Goal: Use online tool/utility: Utilize a website feature to perform a specific function

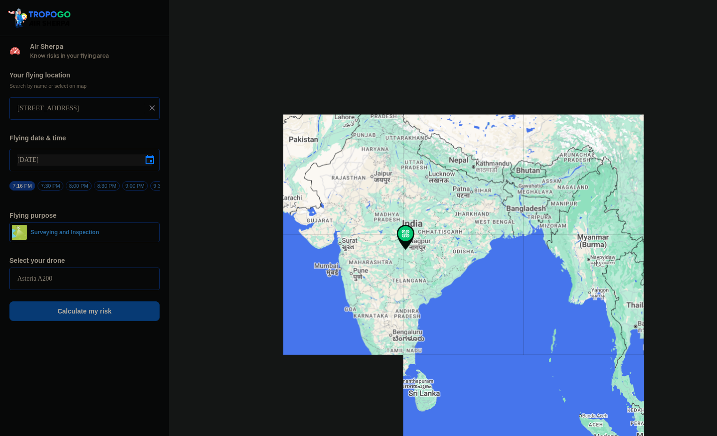
drag, startPoint x: 389, startPoint y: 178, endPoint x: 378, endPoint y: 132, distance: 47.3
click at [378, 132] on div at bounding box center [443, 218] width 548 height 436
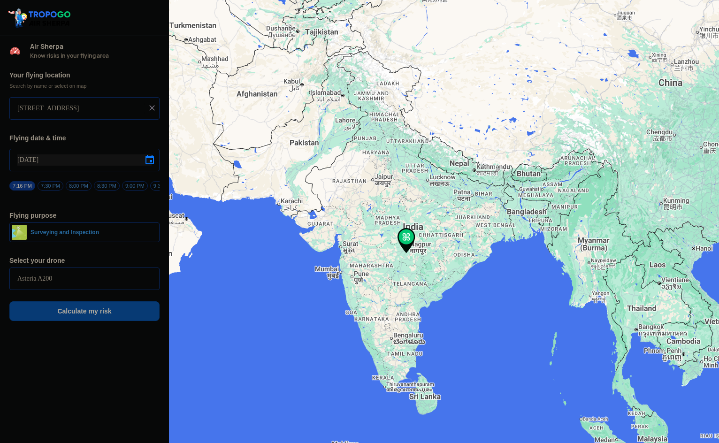
drag, startPoint x: 458, startPoint y: 263, endPoint x: 408, endPoint y: 249, distance: 51.8
click at [408, 249] on div at bounding box center [444, 221] width 550 height 443
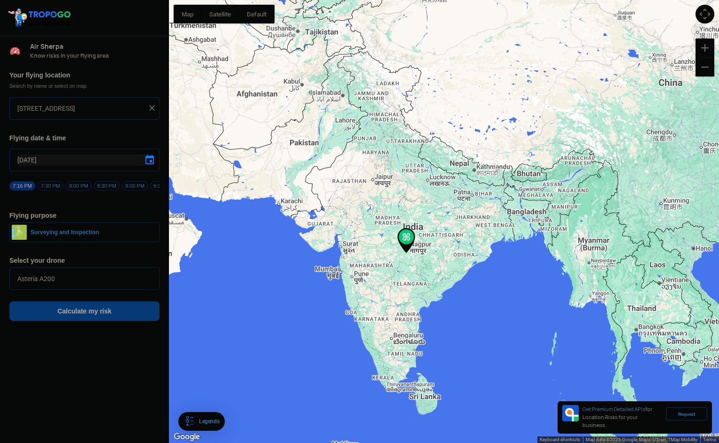
drag, startPoint x: 430, startPoint y: 225, endPoint x: 385, endPoint y: 230, distance: 44.8
click at [381, 236] on div at bounding box center [444, 221] width 550 height 443
drag, startPoint x: 413, startPoint y: 247, endPoint x: 338, endPoint y: 198, distance: 89.1
click at [339, 200] on div at bounding box center [444, 221] width 550 height 443
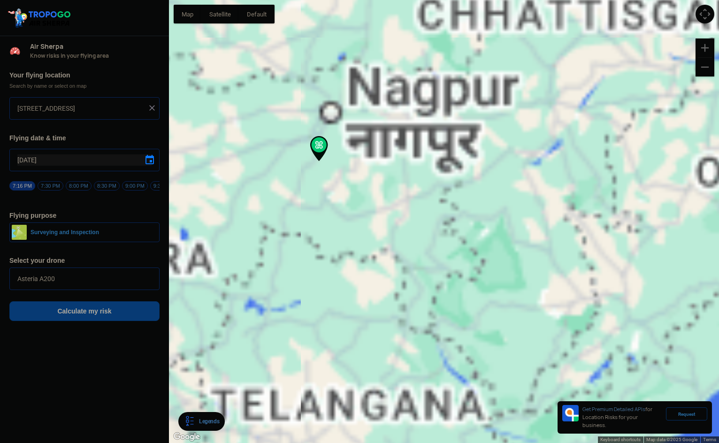
drag, startPoint x: 452, startPoint y: 344, endPoint x: 484, endPoint y: 112, distance: 234.2
click at [475, 66] on div at bounding box center [444, 221] width 550 height 443
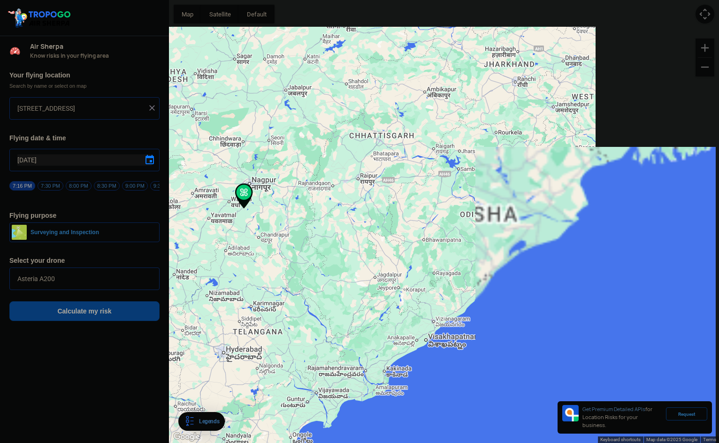
drag, startPoint x: 591, startPoint y: 204, endPoint x: 439, endPoint y: 303, distance: 181.5
click at [439, 303] on div at bounding box center [444, 221] width 550 height 443
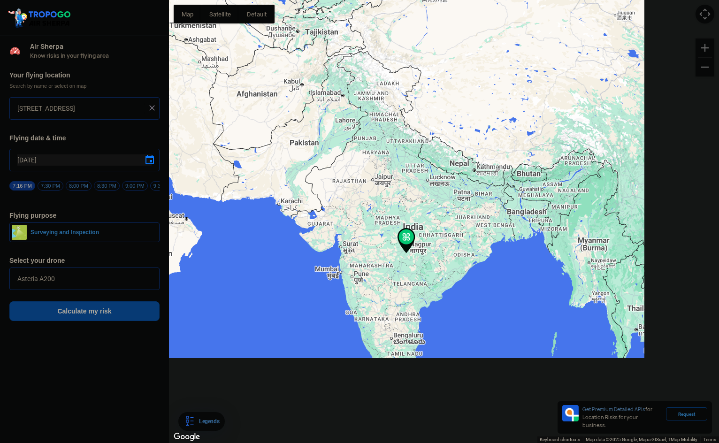
drag, startPoint x: 501, startPoint y: 278, endPoint x: 458, endPoint y: 296, distance: 47.2
click at [458, 296] on div at bounding box center [444, 221] width 550 height 443
drag, startPoint x: 471, startPoint y: 233, endPoint x: 397, endPoint y: 237, distance: 74.3
click at [397, 237] on div at bounding box center [444, 221] width 550 height 443
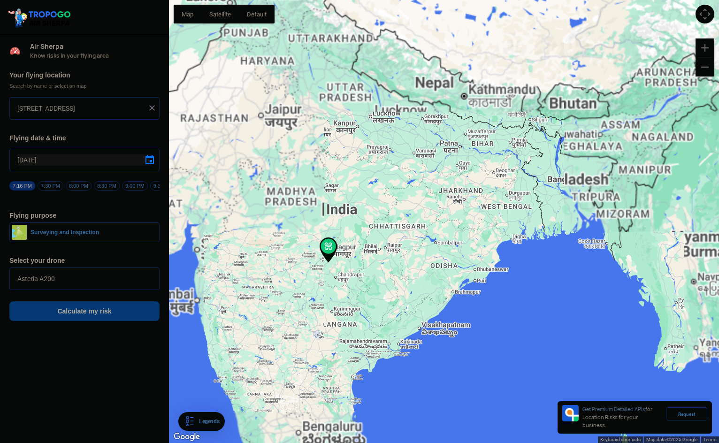
drag, startPoint x: 554, startPoint y: 229, endPoint x: 296, endPoint y: 187, distance: 261.6
click at [296, 187] on div at bounding box center [444, 221] width 550 height 443
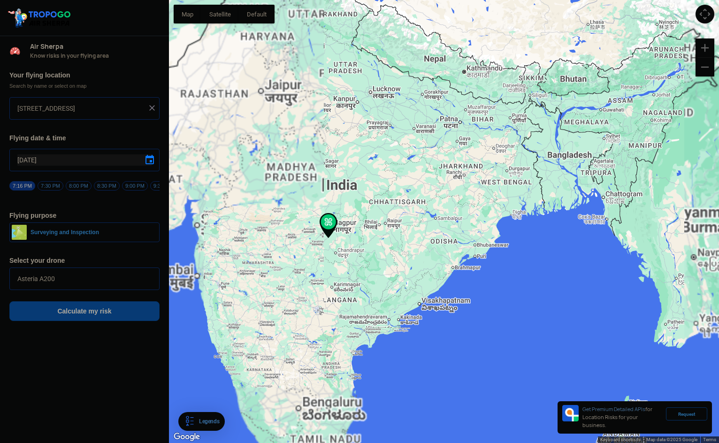
drag, startPoint x: 624, startPoint y: 180, endPoint x: 372, endPoint y: 189, distance: 252.7
click at [366, 189] on div at bounding box center [444, 221] width 550 height 443
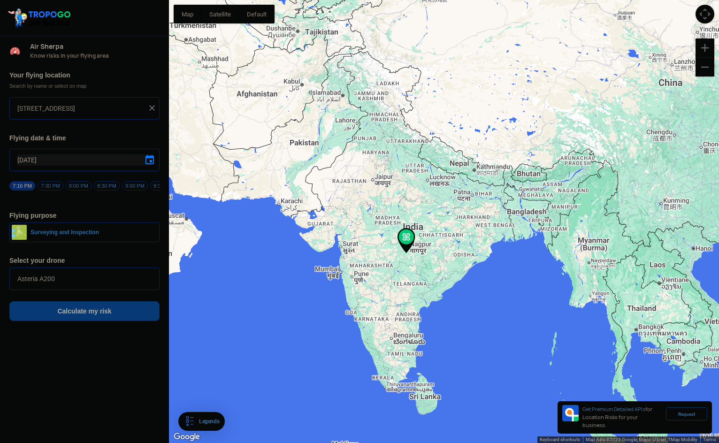
drag, startPoint x: 653, startPoint y: 216, endPoint x: 398, endPoint y: 211, distance: 255.4
click at [402, 212] on div at bounding box center [444, 221] width 550 height 443
drag, startPoint x: 356, startPoint y: 204, endPoint x: 492, endPoint y: 109, distance: 165.3
click at [492, 109] on div at bounding box center [444, 221] width 550 height 443
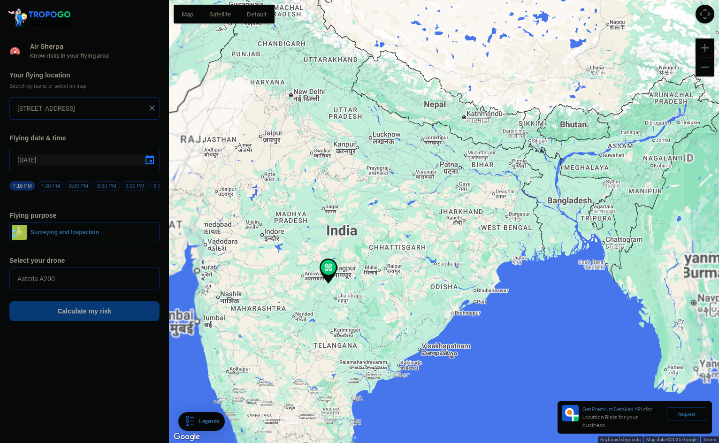
drag, startPoint x: 609, startPoint y: 226, endPoint x: 470, endPoint y: 218, distance: 139.6
click at [470, 218] on div at bounding box center [444, 221] width 550 height 443
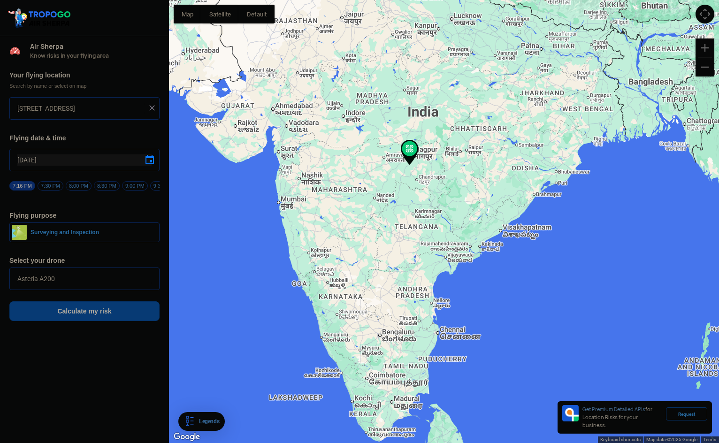
drag, startPoint x: 560, startPoint y: 235, endPoint x: 741, endPoint y: 126, distance: 211.0
click at [716, 126] on html "Location Risk Score Air Sherpa Know risks in your flying area Your flying locat…" at bounding box center [359, 221] width 719 height 443
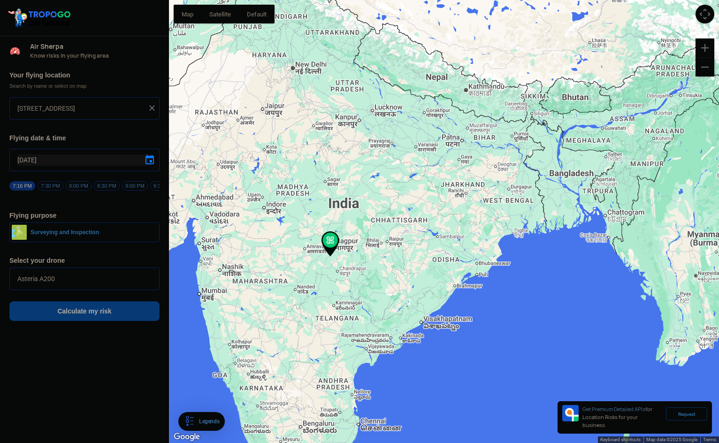
drag, startPoint x: 512, startPoint y: 70, endPoint x: 429, endPoint y: 158, distance: 120.9
click at [429, 158] on div at bounding box center [444, 221] width 550 height 443
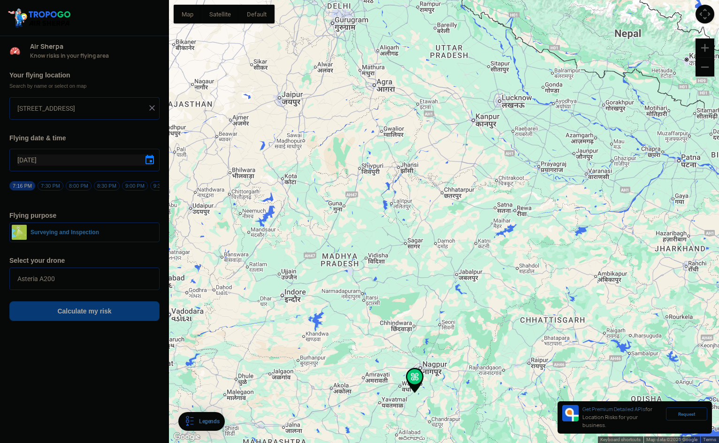
drag, startPoint x: 295, startPoint y: 62, endPoint x: 365, endPoint y: 33, distance: 75.4
click at [356, 0] on html "Location Risk Score Air Sherpa Know risks in your flying area Your flying locat…" at bounding box center [359, 221] width 719 height 443
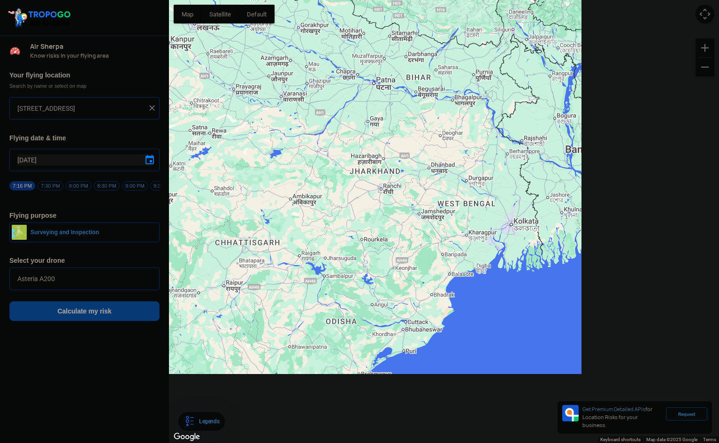
drag, startPoint x: 378, startPoint y: 159, endPoint x: 209, endPoint y: 165, distance: 169.1
click at [209, 165] on div at bounding box center [444, 221] width 550 height 443
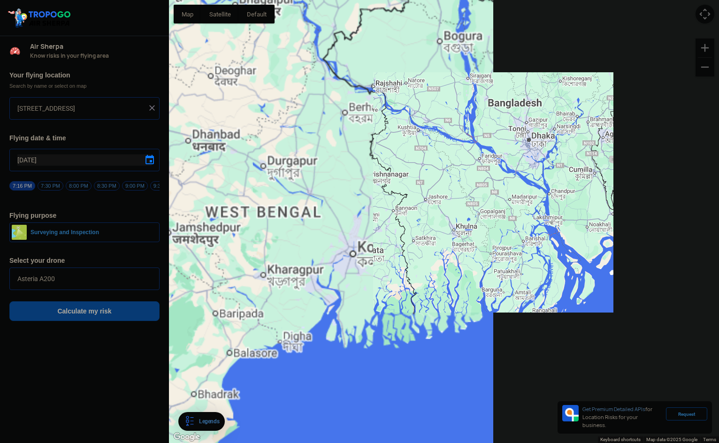
drag, startPoint x: 320, startPoint y: 284, endPoint x: 357, endPoint y: 248, distance: 51.5
click at [357, 248] on div at bounding box center [444, 221] width 550 height 443
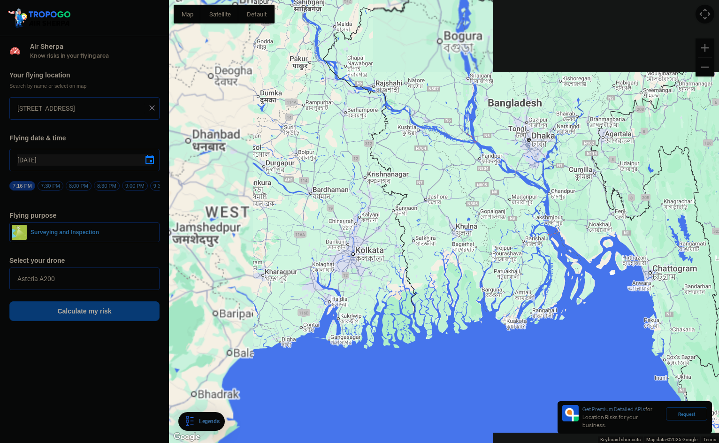
click at [355, 250] on div at bounding box center [444, 221] width 550 height 443
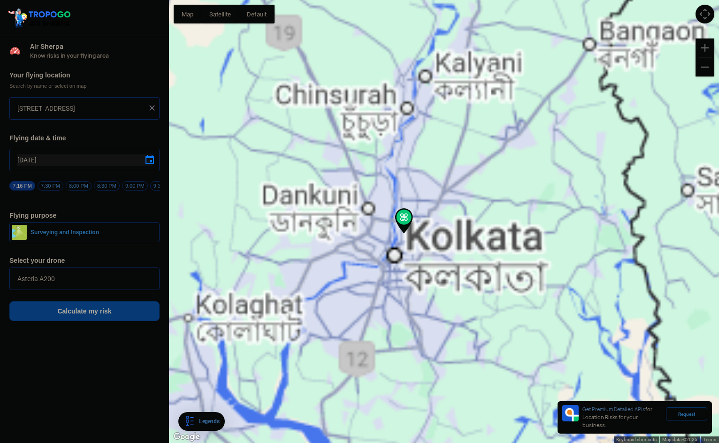
type input "[STREET_ADDRESS][PERSON_NAME]"
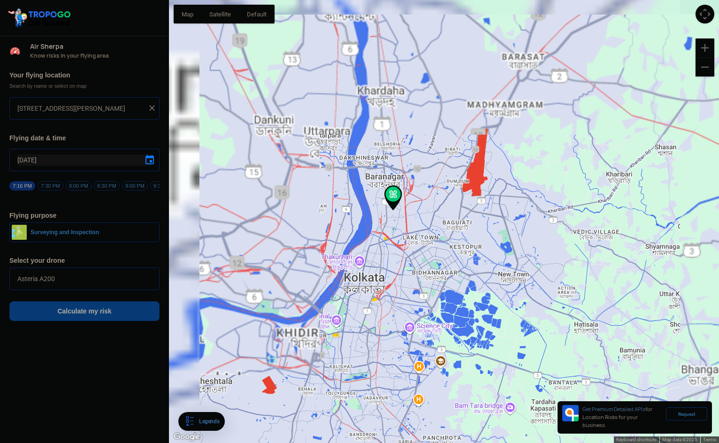
drag, startPoint x: 442, startPoint y: 225, endPoint x: 482, endPoint y: 246, distance: 45.2
click at [482, 246] on div at bounding box center [444, 221] width 550 height 443
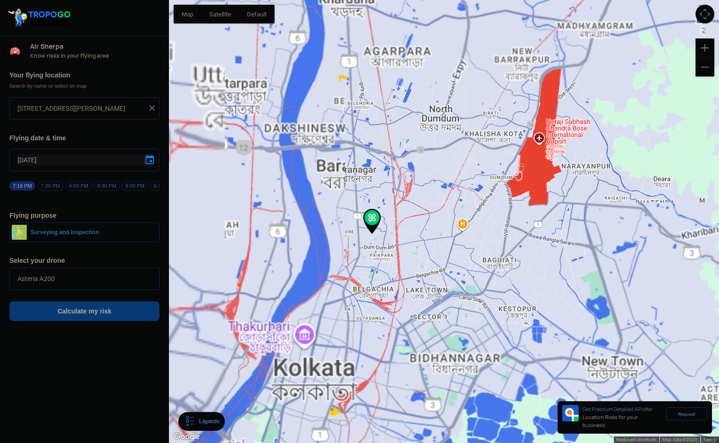
drag, startPoint x: 390, startPoint y: 224, endPoint x: 458, endPoint y: 218, distance: 68.3
click at [458, 218] on div at bounding box center [444, 221] width 550 height 443
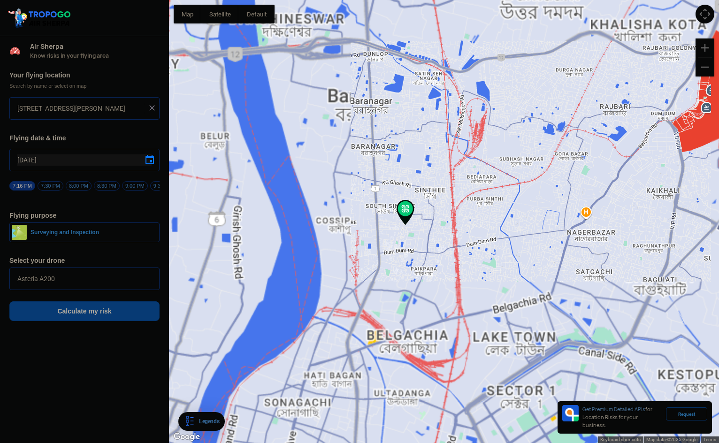
drag, startPoint x: 446, startPoint y: 252, endPoint x: 439, endPoint y: 219, distance: 33.5
click at [491, 243] on div at bounding box center [444, 221] width 550 height 443
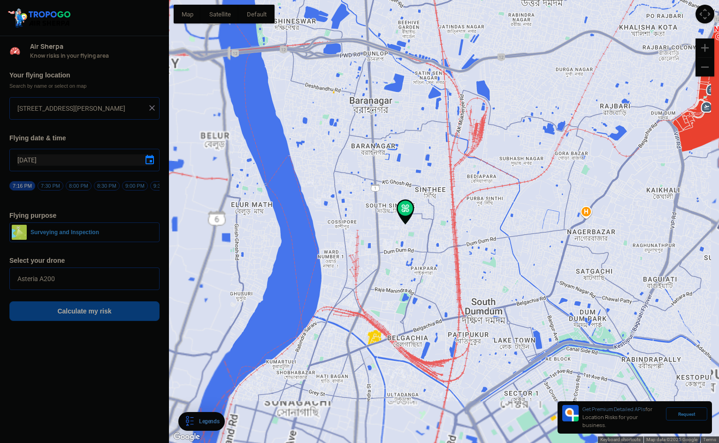
click at [407, 209] on img at bounding box center [406, 212] width 18 height 25
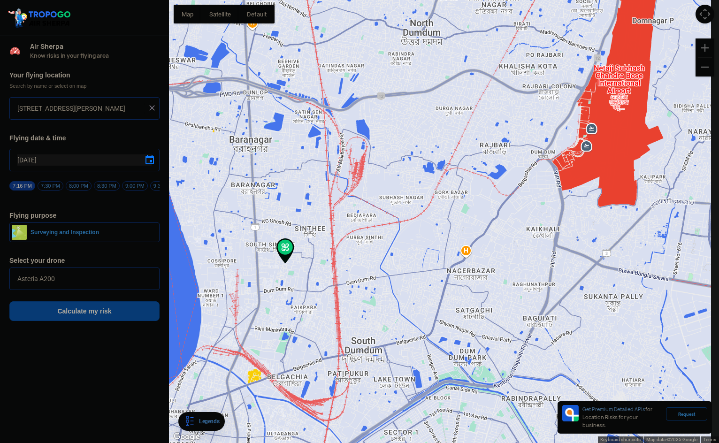
drag, startPoint x: 506, startPoint y: 200, endPoint x: 391, endPoint y: 237, distance: 120.4
click at [391, 237] on div at bounding box center [444, 221] width 550 height 443
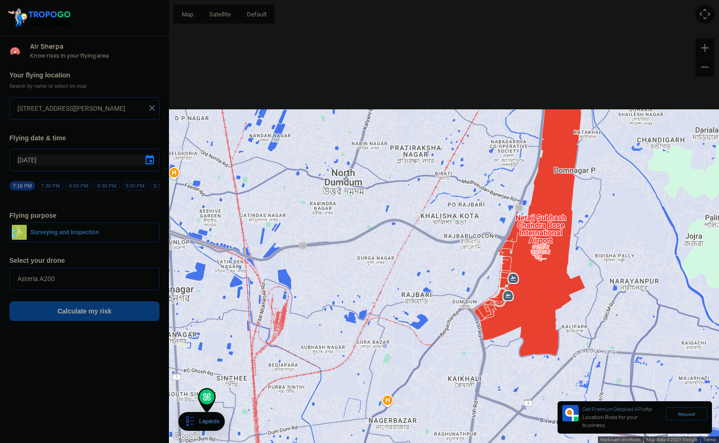
drag, startPoint x: 423, startPoint y: 189, endPoint x: 344, endPoint y: 339, distance: 169.7
click at [344, 339] on div at bounding box center [444, 221] width 550 height 443
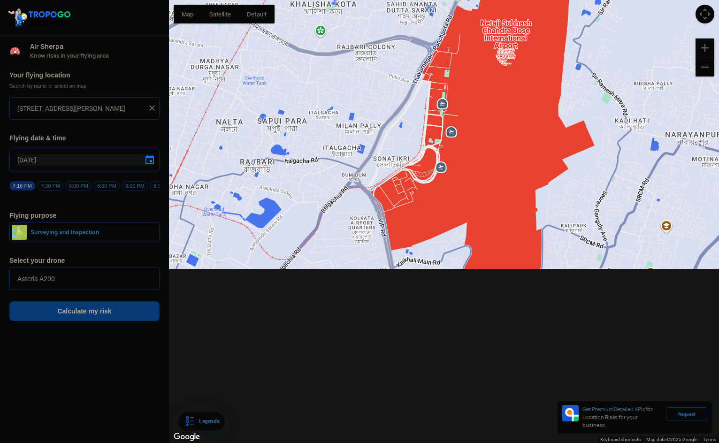
drag, startPoint x: 484, startPoint y: 349, endPoint x: 485, endPoint y: 172, distance: 176.5
click at [485, 172] on div at bounding box center [444, 221] width 550 height 443
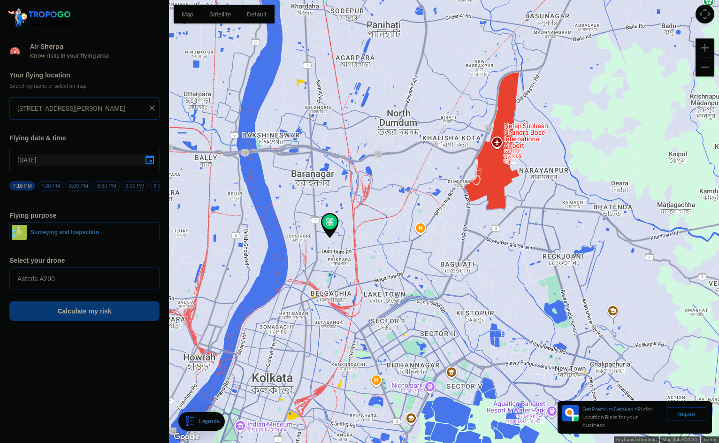
drag, startPoint x: 462, startPoint y: 240, endPoint x: 368, endPoint y: 238, distance: 94.8
click at [383, 229] on div at bounding box center [444, 221] width 550 height 443
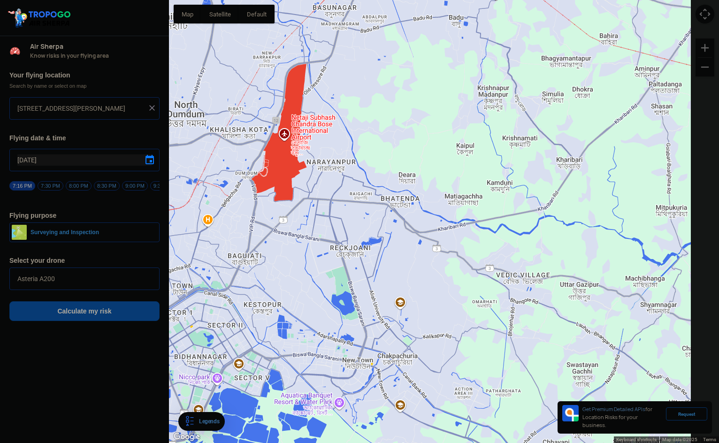
click at [150, 283] on span at bounding box center [149, 278] width 11 height 11
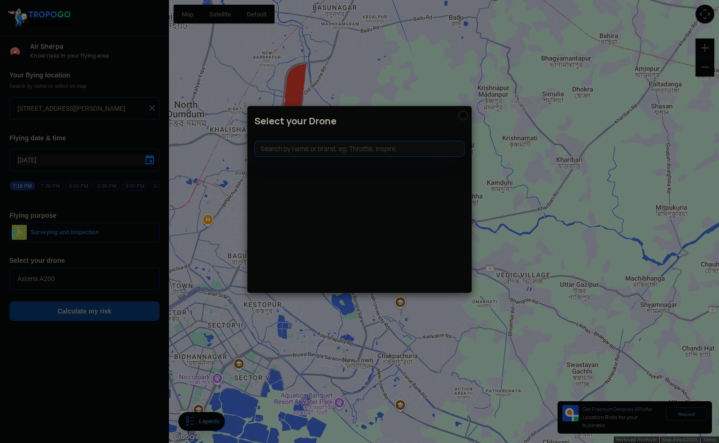
click at [519, 51] on modal-container "Select your Drone" at bounding box center [359, 221] width 719 height 443
click at [238, 131] on modal-container "Select your Drone" at bounding box center [359, 221] width 719 height 443
click at [298, 58] on modal-container "Select your Drone" at bounding box center [359, 221] width 719 height 443
drag, startPoint x: 306, startPoint y: 139, endPoint x: 314, endPoint y: 157, distance: 19.5
click at [307, 141] on div at bounding box center [359, 143] width 224 height 25
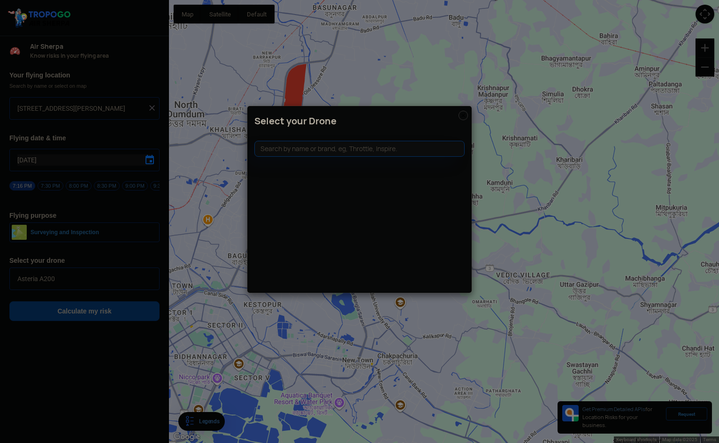
drag, startPoint x: 321, startPoint y: 157, endPoint x: 335, endPoint y: 151, distance: 14.7
click at [323, 156] on div "Select your Drone" at bounding box center [359, 200] width 225 height 188
click at [383, 144] on input "text" at bounding box center [359, 149] width 210 height 16
click at [467, 117] on img at bounding box center [463, 115] width 9 height 9
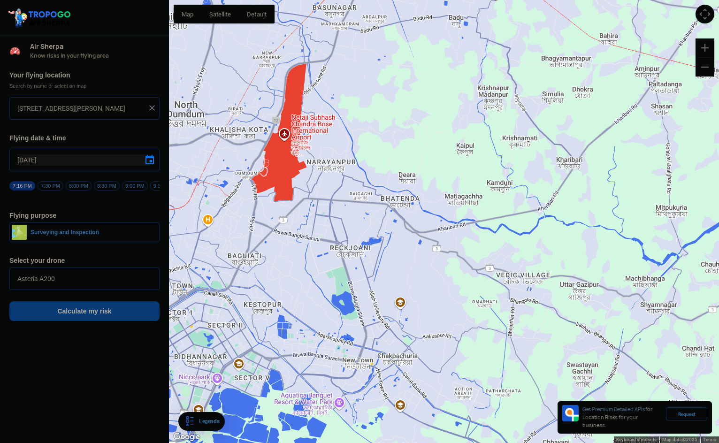
click at [98, 206] on div "Your flying location Search by name or select on map [STREET_ADDRESS][PERSON_NA…" at bounding box center [84, 196] width 169 height 261
click at [107, 229] on button "Surveying and Inspection" at bounding box center [84, 233] width 150 height 20
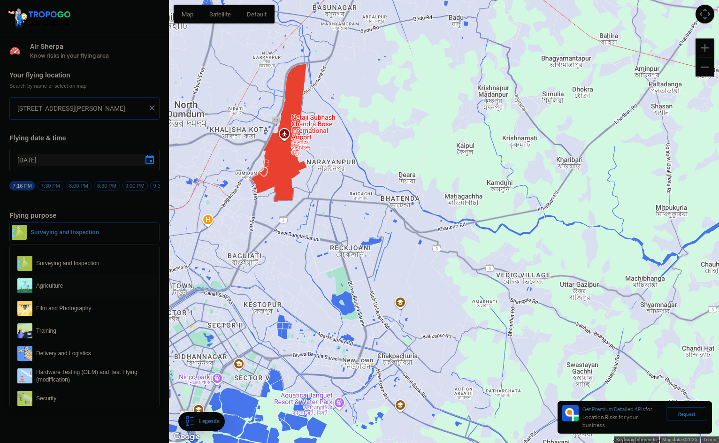
click at [90, 291] on span "Agriculture" at bounding box center [91, 285] width 119 height 15
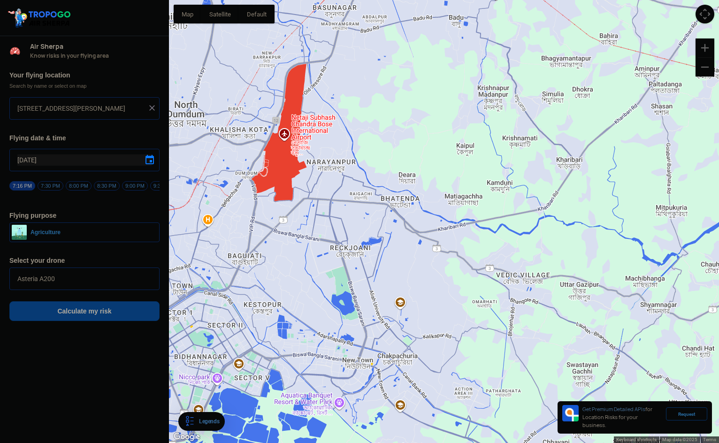
click at [135, 236] on span "Agriculture" at bounding box center [85, 233] width 117 height 8
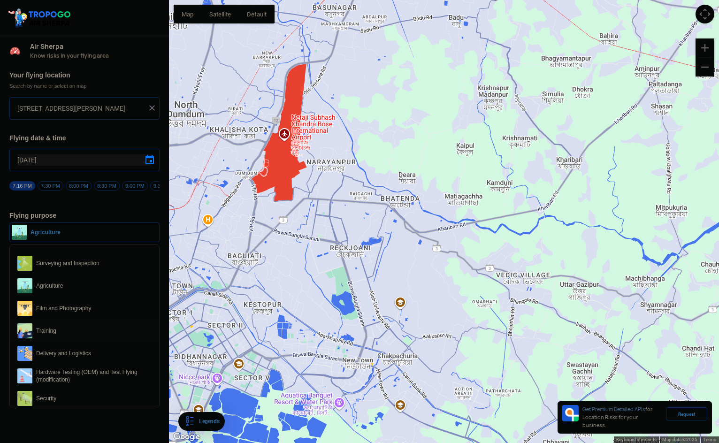
click at [92, 332] on span "Training" at bounding box center [91, 330] width 119 height 15
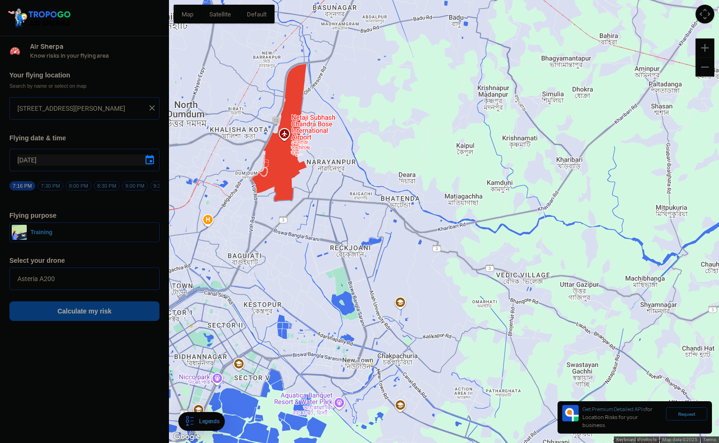
click at [114, 241] on button "Training" at bounding box center [84, 233] width 150 height 20
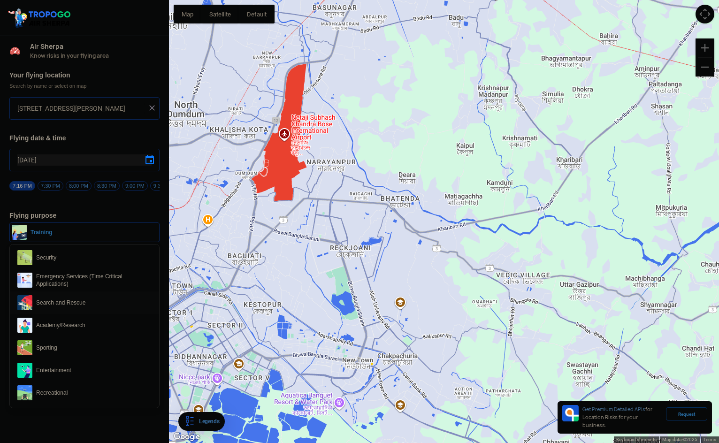
scroll to position [145, 0]
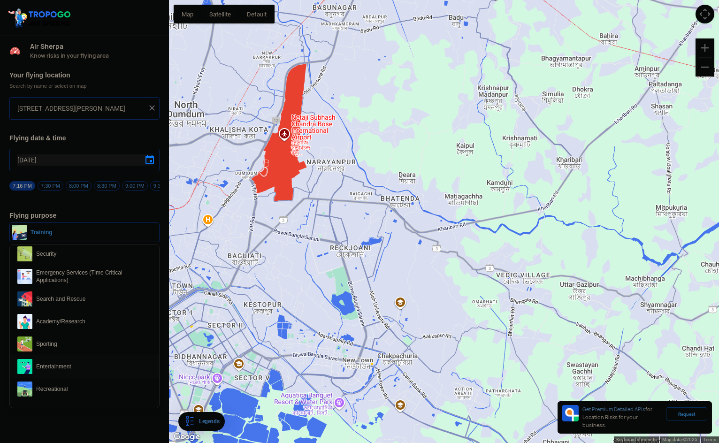
click at [85, 369] on span "Entertainment" at bounding box center [91, 366] width 119 height 15
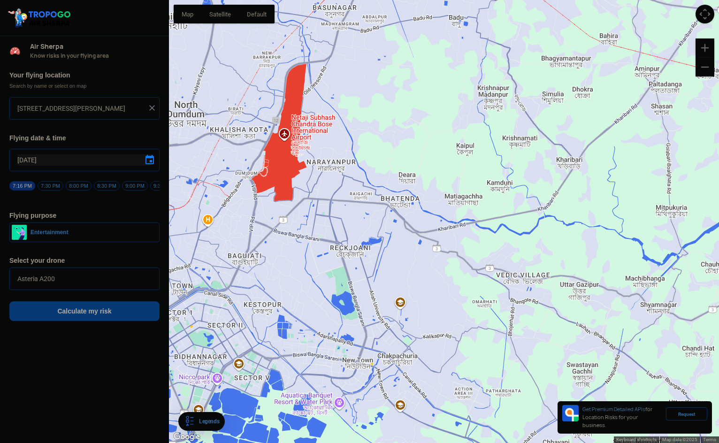
click at [152, 160] on span at bounding box center [149, 159] width 11 height 11
click at [75, 216] on span "16" at bounding box center [72, 217] width 11 height 11
type input "[DATE]"
click at [114, 315] on button "Calculate my risk" at bounding box center [84, 311] width 150 height 20
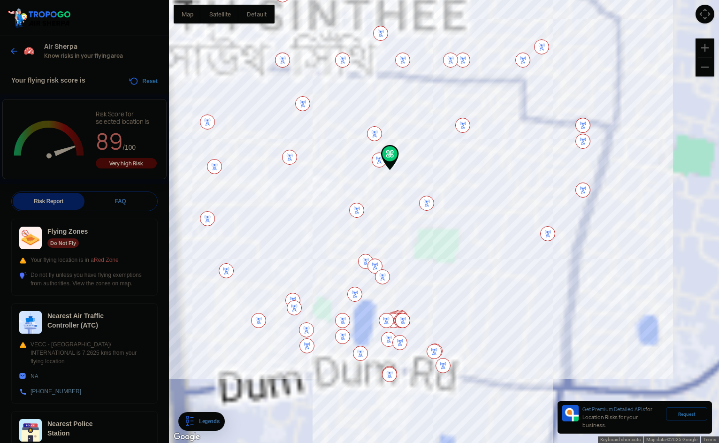
drag, startPoint x: 565, startPoint y: 253, endPoint x: 505, endPoint y: 202, distance: 78.0
click at [505, 202] on div at bounding box center [444, 221] width 550 height 443
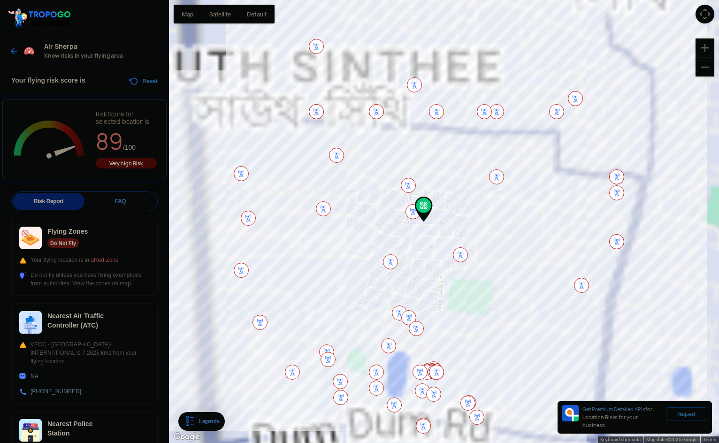
drag, startPoint x: 472, startPoint y: 196, endPoint x: 507, endPoint y: 251, distance: 64.3
click at [507, 251] on div at bounding box center [444, 221] width 550 height 443
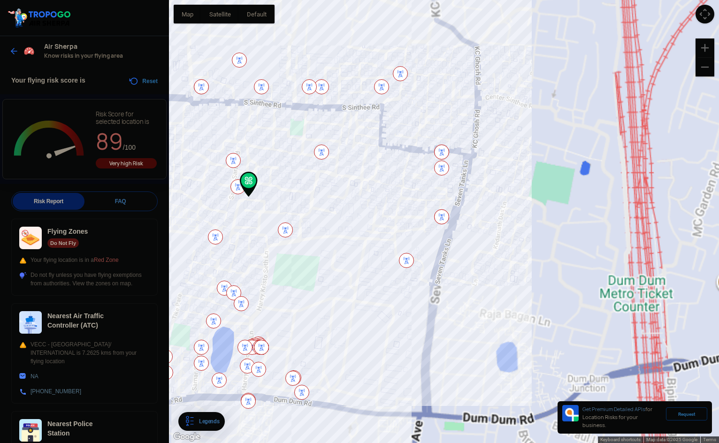
drag, startPoint x: 531, startPoint y: 255, endPoint x: 383, endPoint y: 233, distance: 150.4
click at [383, 233] on div at bounding box center [444, 221] width 550 height 443
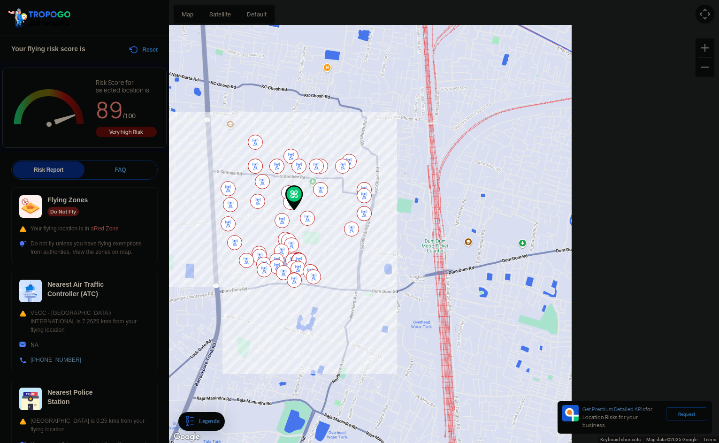
scroll to position [47, 0]
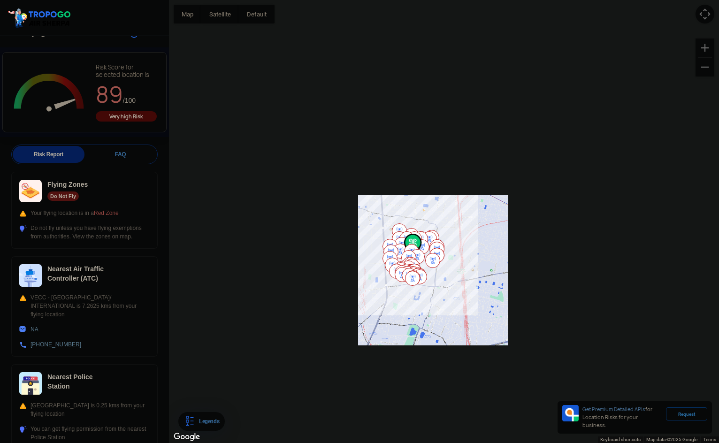
drag, startPoint x: 291, startPoint y: 211, endPoint x: 420, endPoint y: 265, distance: 139.3
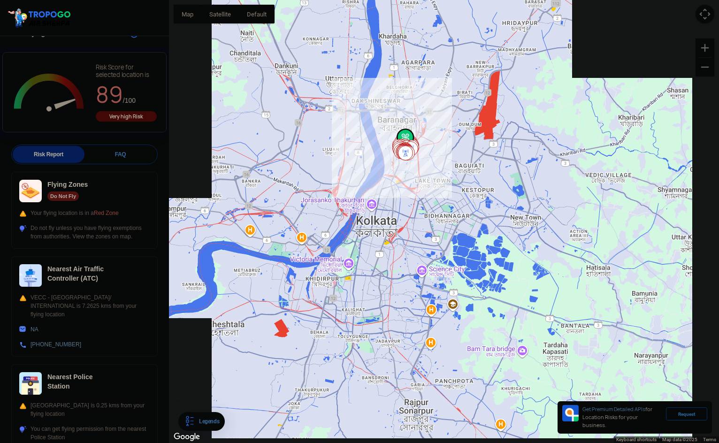
drag, startPoint x: 459, startPoint y: 280, endPoint x: 408, endPoint y: 118, distance: 169.7
click at [408, 118] on div at bounding box center [444, 221] width 550 height 443
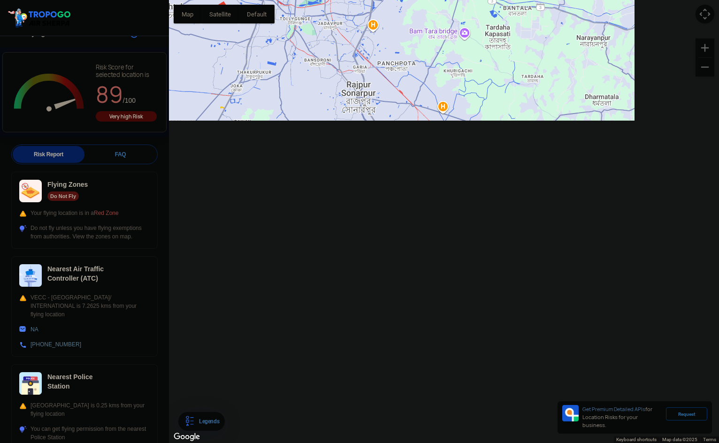
drag, startPoint x: 455, startPoint y: 237, endPoint x: 435, endPoint y: 24, distance: 213.2
click at [436, 21] on div at bounding box center [444, 221] width 550 height 443
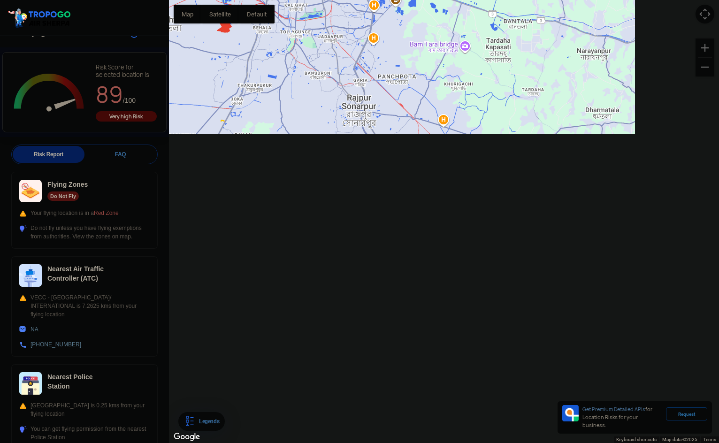
drag, startPoint x: 428, startPoint y: 107, endPoint x: 424, endPoint y: 137, distance: 30.3
click at [424, 137] on div at bounding box center [444, 221] width 550 height 443
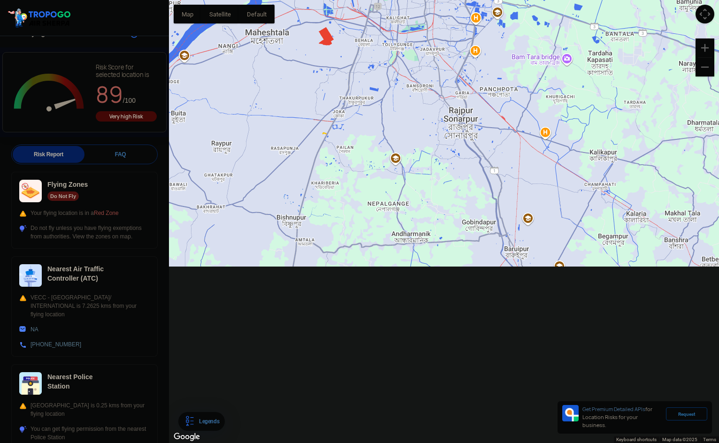
drag, startPoint x: 363, startPoint y: 93, endPoint x: 457, endPoint y: 90, distance: 94.0
click at [457, 90] on div at bounding box center [444, 221] width 550 height 443
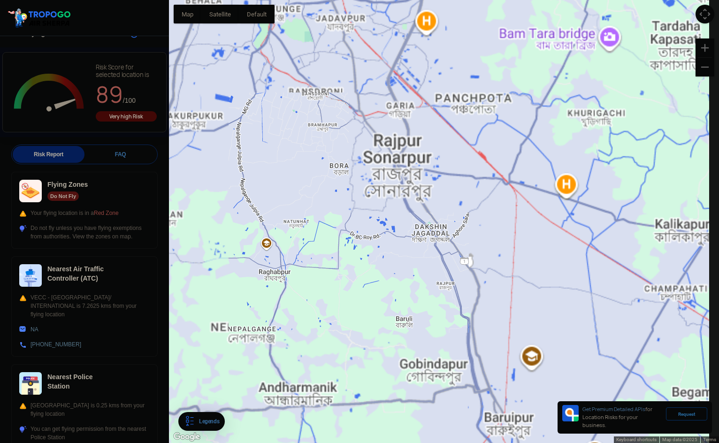
drag, startPoint x: 559, startPoint y: 127, endPoint x: 523, endPoint y: 161, distance: 49.1
click at [523, 132] on div at bounding box center [444, 221] width 550 height 443
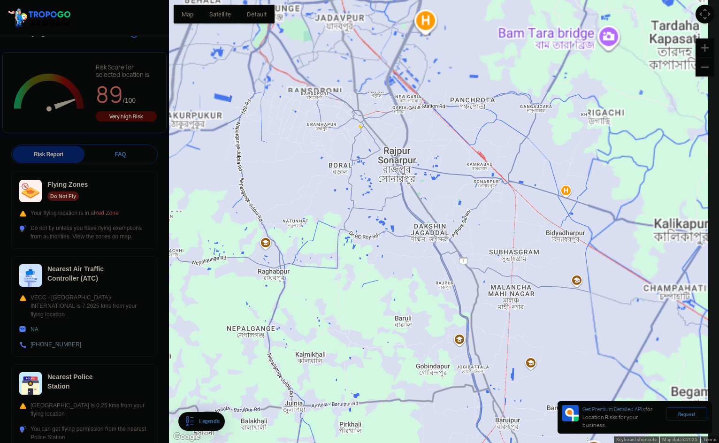
click at [522, 145] on div at bounding box center [444, 221] width 550 height 443
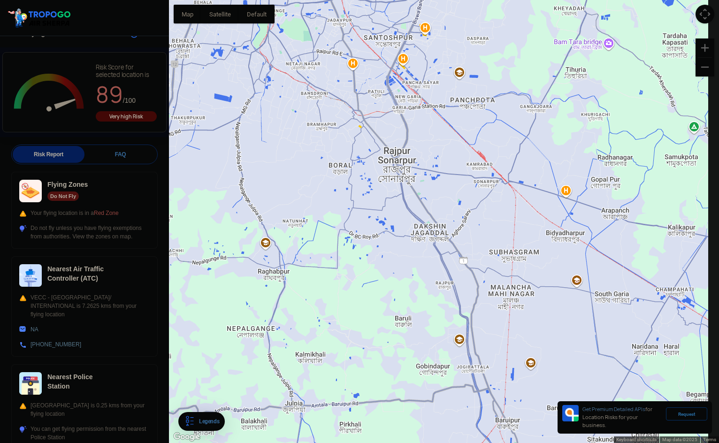
click at [523, 146] on div at bounding box center [444, 221] width 550 height 443
click at [518, 149] on div at bounding box center [444, 221] width 550 height 443
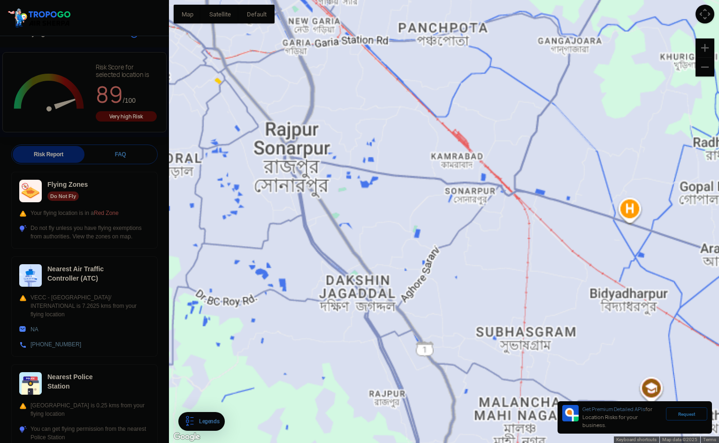
scroll to position [0, 0]
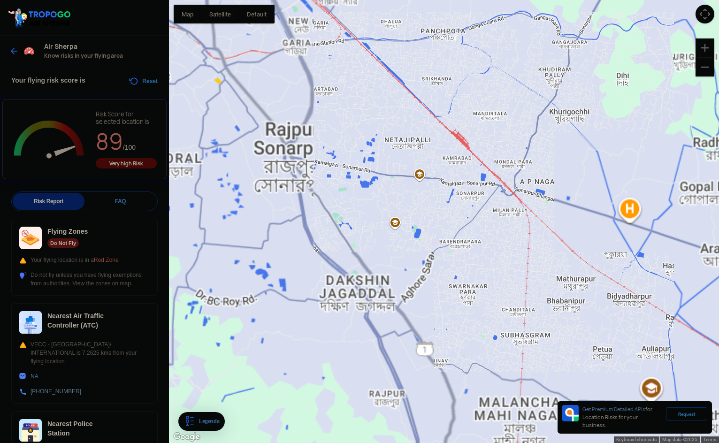
click at [131, 80] on button "Reset" at bounding box center [143, 81] width 30 height 11
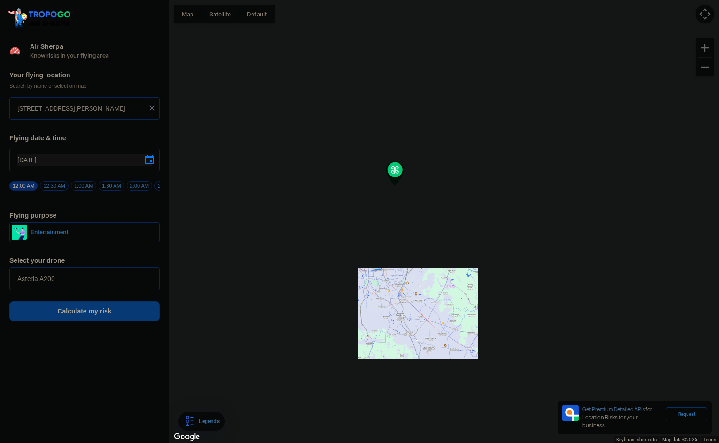
drag, startPoint x: 517, startPoint y: 313, endPoint x: 453, endPoint y: 269, distance: 78.0
click at [453, 269] on div at bounding box center [444, 221] width 550 height 443
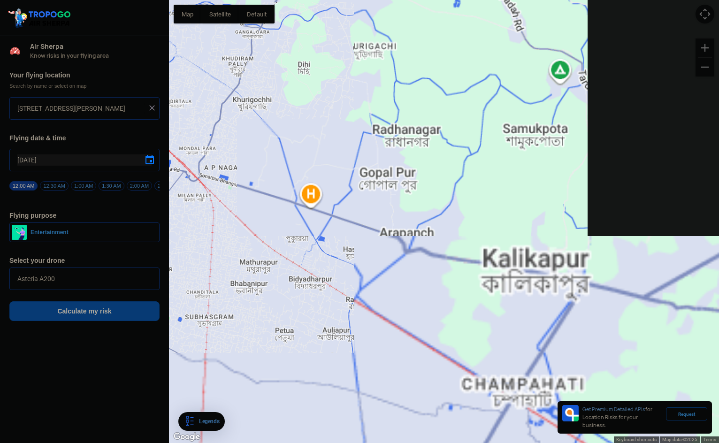
drag, startPoint x: 490, startPoint y: 307, endPoint x: 380, endPoint y: 199, distance: 154.4
click at [380, 199] on div at bounding box center [444, 221] width 550 height 443
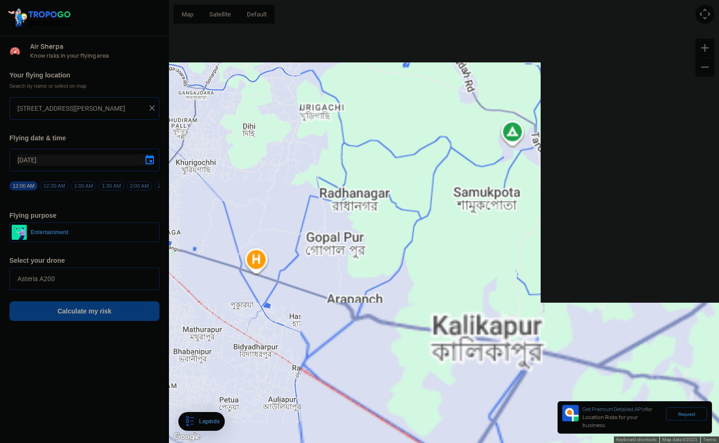
drag, startPoint x: 488, startPoint y: 164, endPoint x: 440, endPoint y: 229, distance: 80.6
click at [440, 229] on div at bounding box center [444, 221] width 550 height 443
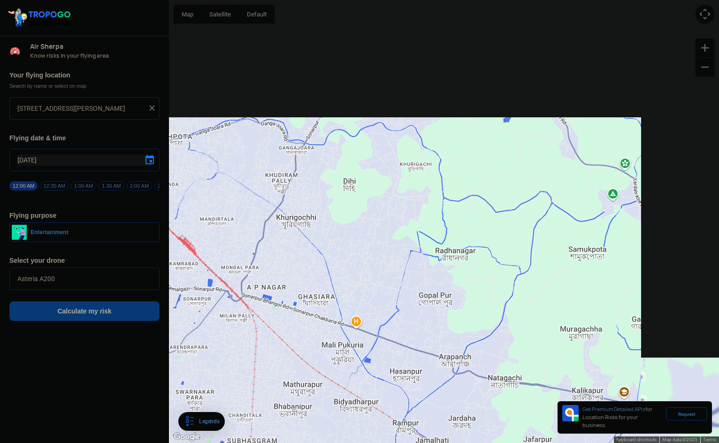
drag, startPoint x: 364, startPoint y: 173, endPoint x: 465, endPoint y: 228, distance: 114.5
click at [465, 228] on div at bounding box center [444, 221] width 550 height 443
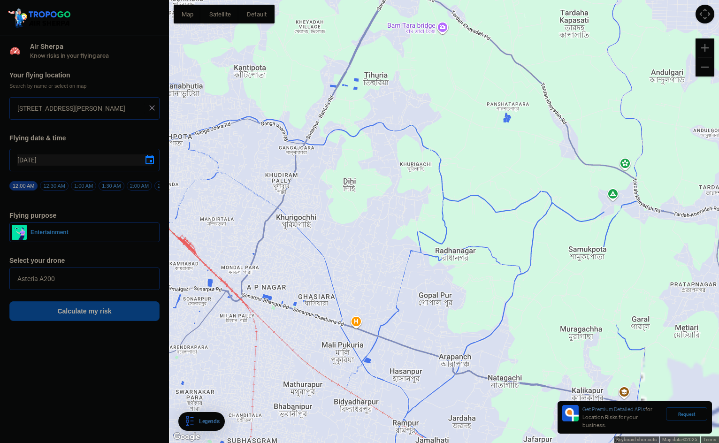
click at [439, 173] on div at bounding box center [444, 221] width 550 height 443
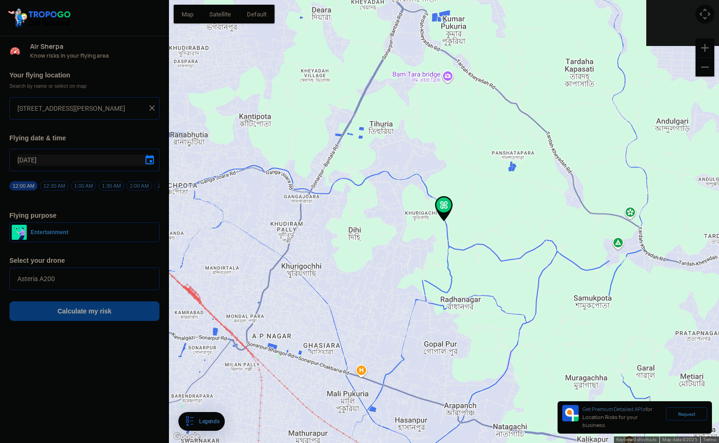
type input "[GEOGRAPHIC_DATA], [GEOGRAPHIC_DATA], [GEOGRAPHIC_DATA]"
click at [68, 317] on button "Calculate my risk" at bounding box center [84, 311] width 150 height 20
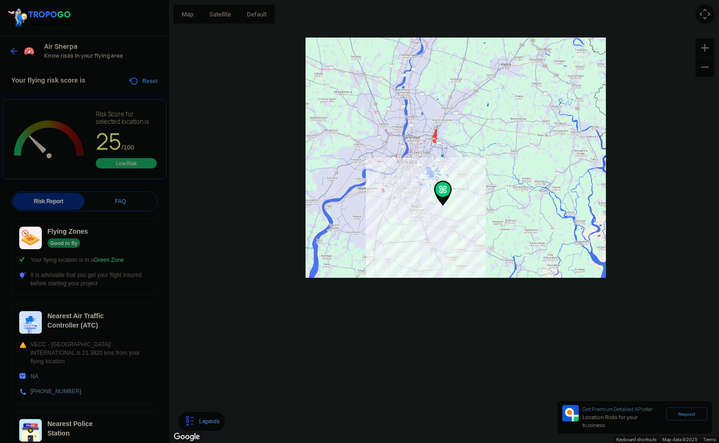
drag, startPoint x: 458, startPoint y: 333, endPoint x: 442, endPoint y: 244, distance: 90.7
click at [442, 244] on div at bounding box center [444, 221] width 550 height 443
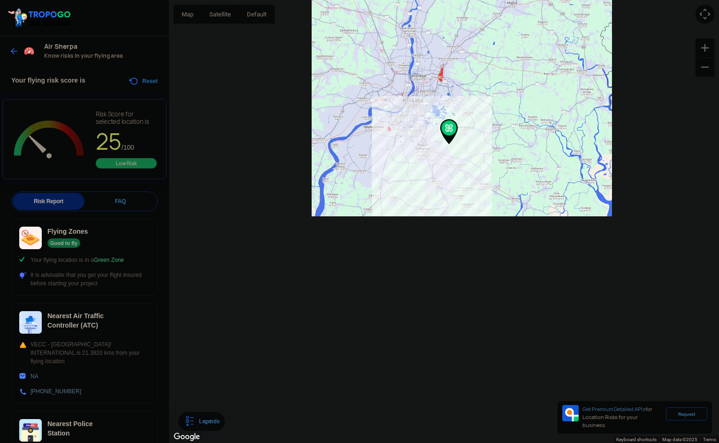
drag, startPoint x: 436, startPoint y: 292, endPoint x: 441, endPoint y: 231, distance: 60.8
click at [439, 231] on div at bounding box center [444, 221] width 550 height 443
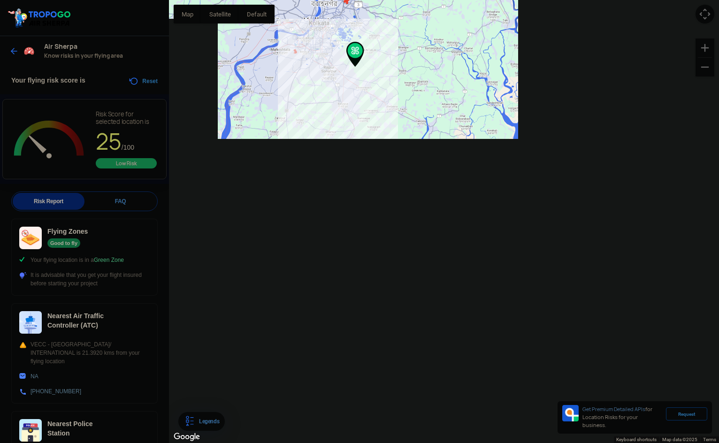
drag, startPoint x: 488, startPoint y: 188, endPoint x: 391, endPoint y: 123, distance: 117.4
click at [391, 123] on div at bounding box center [444, 221] width 550 height 443
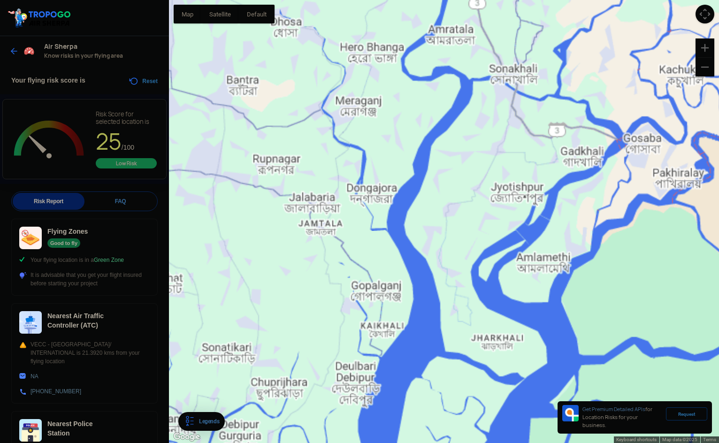
drag, startPoint x: 447, startPoint y: 62, endPoint x: 429, endPoint y: 62, distance: 18.3
click at [429, 62] on div at bounding box center [444, 221] width 550 height 443
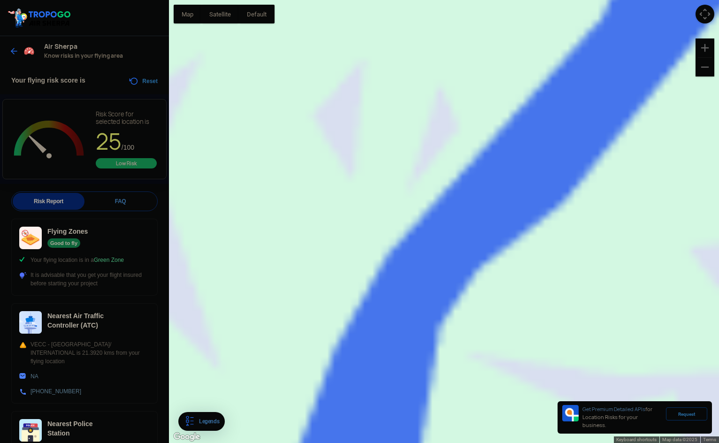
drag, startPoint x: 442, startPoint y: 142, endPoint x: 441, endPoint y: 211, distance: 69.0
click at [441, 211] on div at bounding box center [444, 221] width 550 height 443
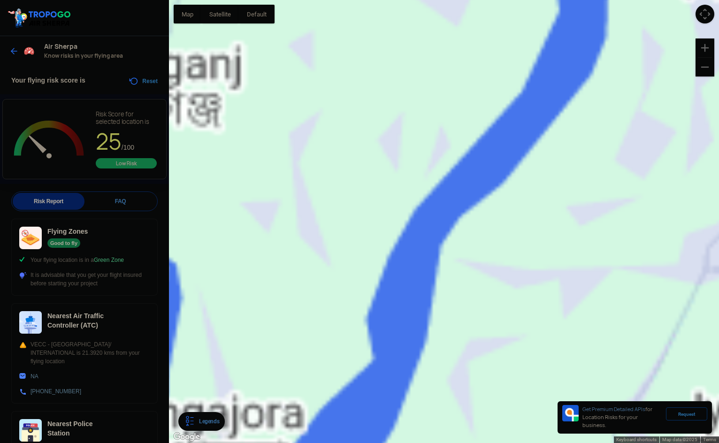
click at [443, 157] on div at bounding box center [444, 221] width 550 height 443
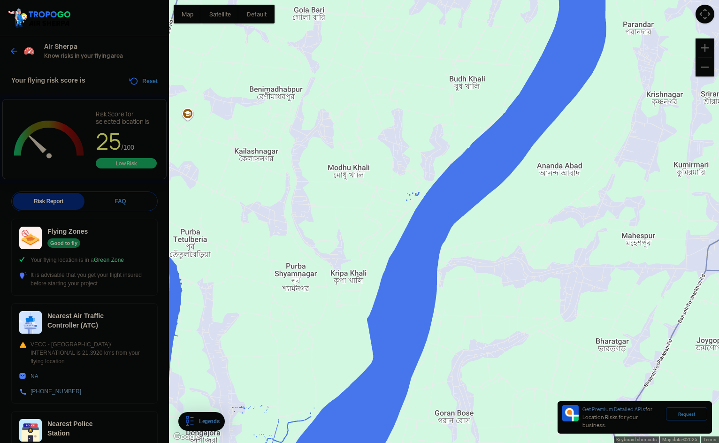
click at [138, 84] on button "Reset" at bounding box center [143, 81] width 30 height 11
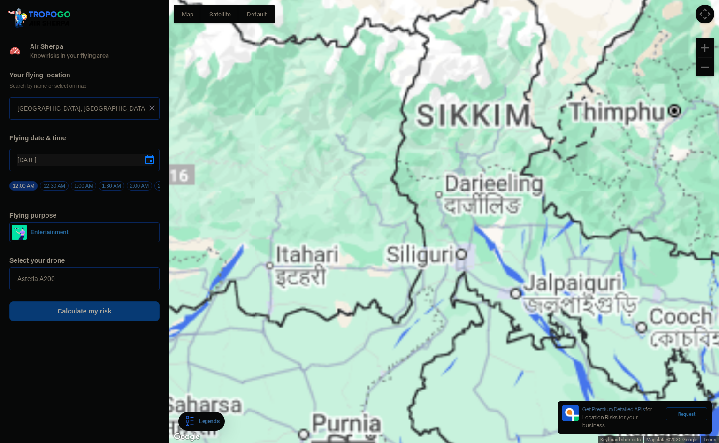
drag, startPoint x: 572, startPoint y: 220, endPoint x: 475, endPoint y: 146, distance: 122.5
click at [475, 146] on div at bounding box center [444, 221] width 550 height 443
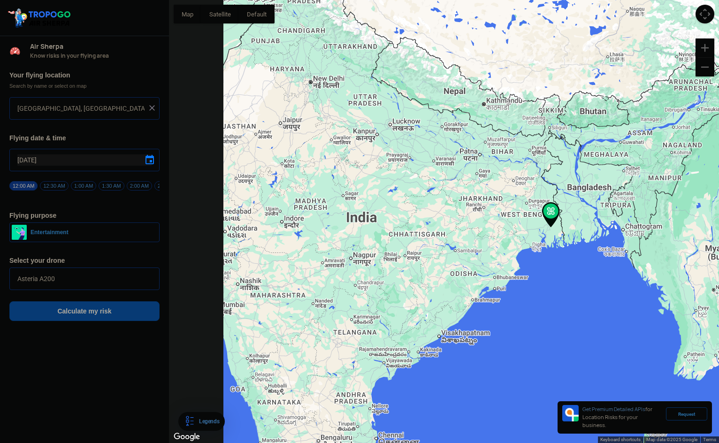
drag, startPoint x: 453, startPoint y: 286, endPoint x: 474, endPoint y: 197, distance: 91.1
click at [474, 197] on div at bounding box center [444, 221] width 550 height 443
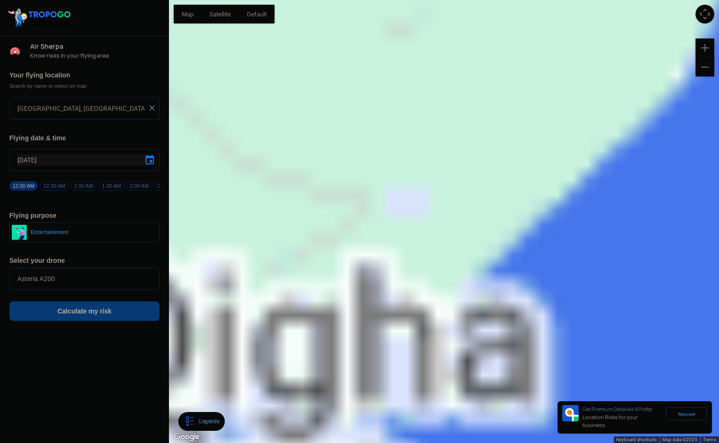
drag, startPoint x: 446, startPoint y: 219, endPoint x: 407, endPoint y: 252, distance: 51.0
click at [407, 252] on div at bounding box center [444, 221] width 550 height 443
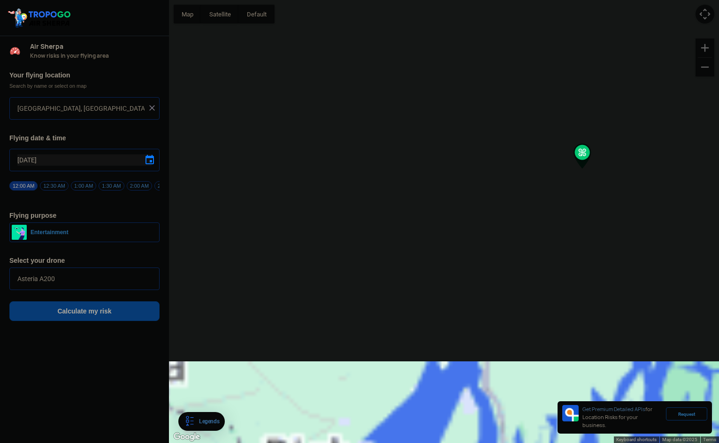
drag, startPoint x: 544, startPoint y: 134, endPoint x: 411, endPoint y: 358, distance: 260.4
click at [411, 358] on div at bounding box center [444, 221] width 550 height 443
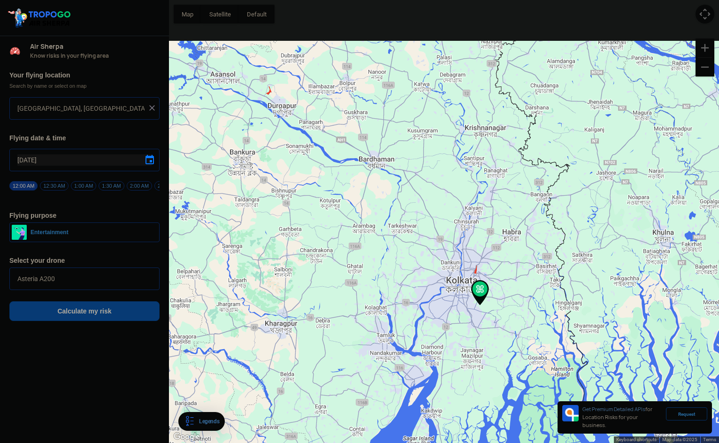
click at [470, 267] on div at bounding box center [444, 221] width 550 height 443
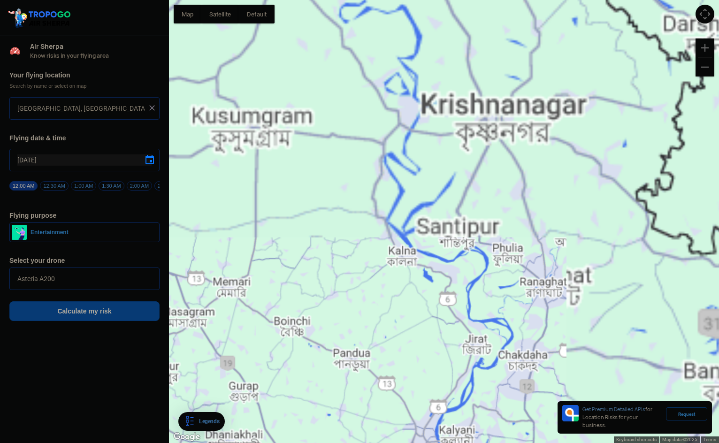
drag, startPoint x: 447, startPoint y: 254, endPoint x: 395, endPoint y: 338, distance: 98.9
click at [396, 338] on div at bounding box center [444, 221] width 550 height 443
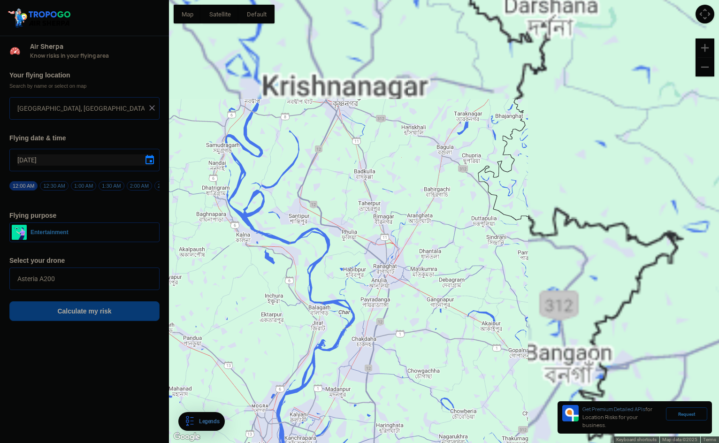
drag, startPoint x: 600, startPoint y: 229, endPoint x: 478, endPoint y: 222, distance: 122.8
click at [461, 206] on div at bounding box center [444, 221] width 550 height 443
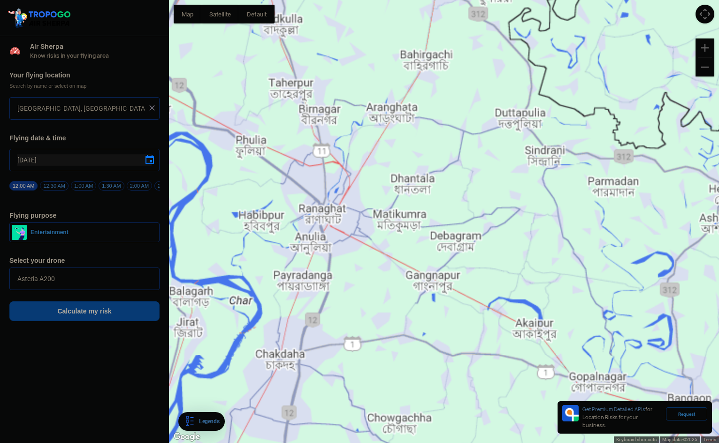
drag, startPoint x: 472, startPoint y: 297, endPoint x: 485, endPoint y: 183, distance: 114.8
click at [484, 166] on div at bounding box center [444, 221] width 550 height 443
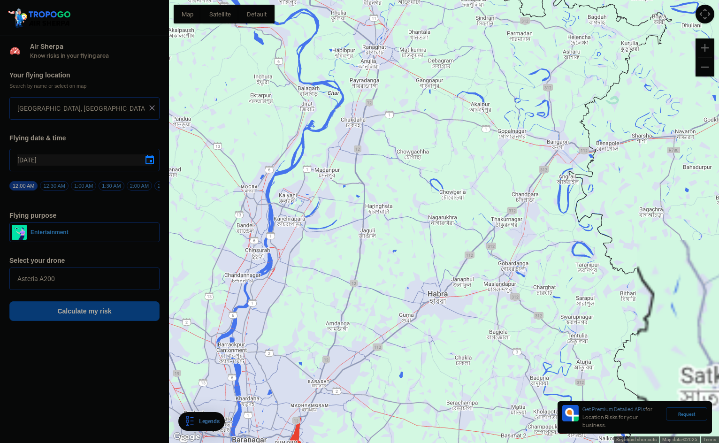
drag, startPoint x: 534, startPoint y: 229, endPoint x: 486, endPoint y: 160, distance: 84.7
click at [486, 160] on div at bounding box center [444, 221] width 550 height 443
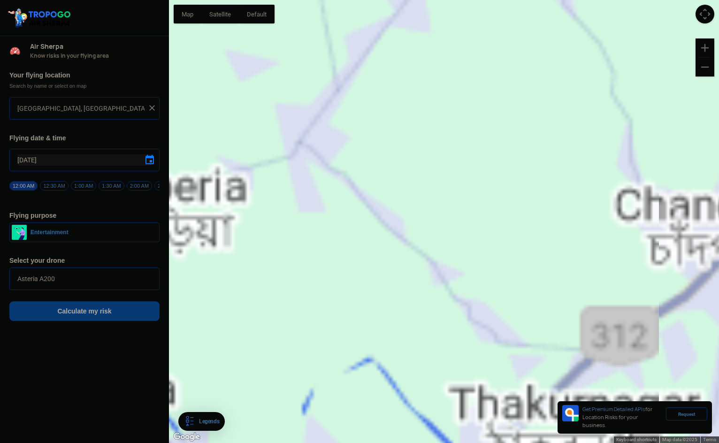
click at [508, 140] on div at bounding box center [444, 221] width 550 height 443
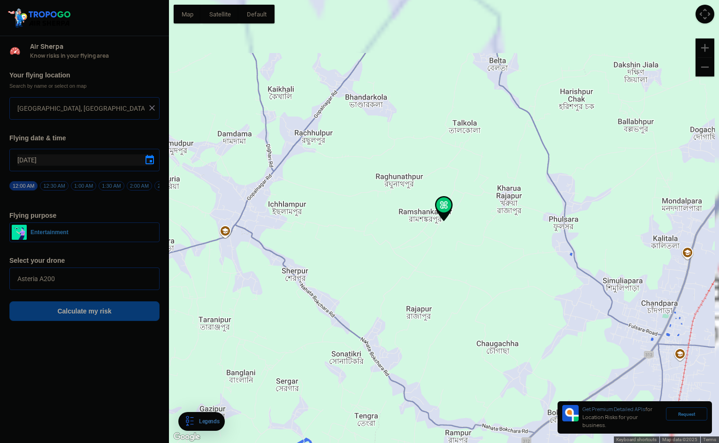
click at [124, 319] on button "Calculate my risk" at bounding box center [84, 311] width 150 height 20
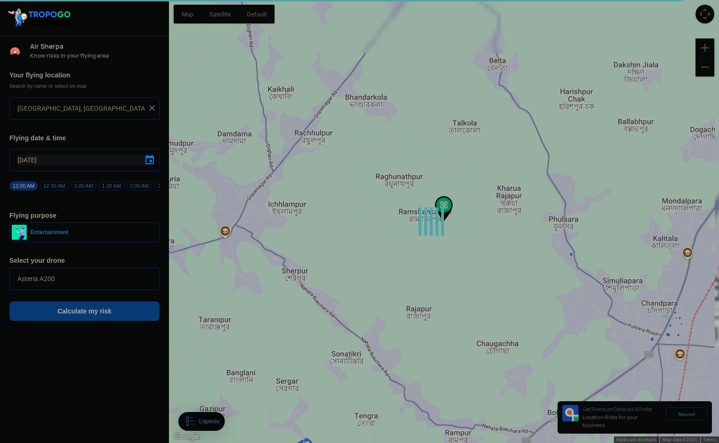
type input "Bangaon, [GEOGRAPHIC_DATA] 743701, [GEOGRAPHIC_DATA]"
